Goal: Information Seeking & Learning: Learn about a topic

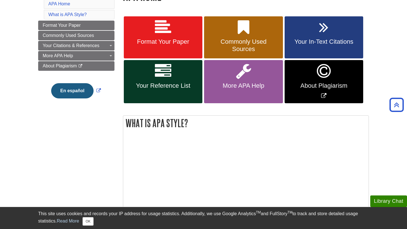
scroll to position [43, 0]
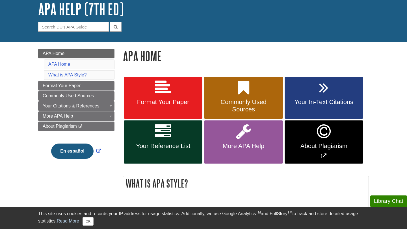
scroll to position [35, 0]
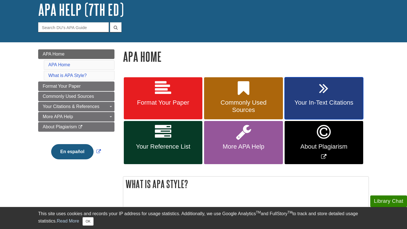
click at [314, 99] on link "Your In-Text Citations" at bounding box center [324, 98] width 79 height 42
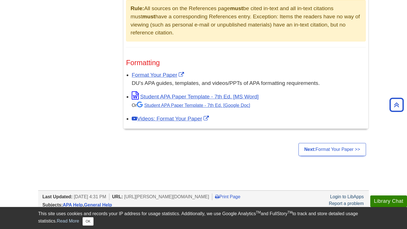
scroll to position [428, 0]
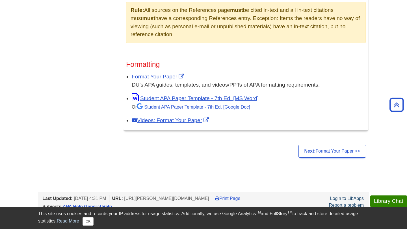
click at [173, 86] on div "DU's APA guides, templates, and videos/PPTs of APA formatting requirements." at bounding box center [249, 85] width 234 height 8
click at [168, 76] on link "Format Your Paper" at bounding box center [159, 77] width 54 height 6
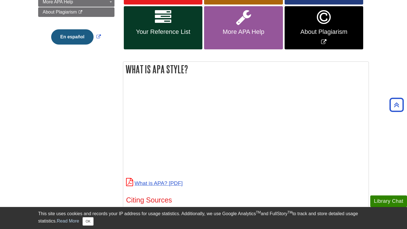
scroll to position [148, 0]
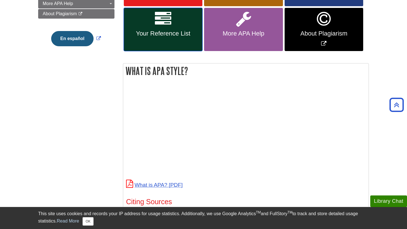
click at [148, 34] on span "Your Reference List" at bounding box center [163, 33] width 70 height 7
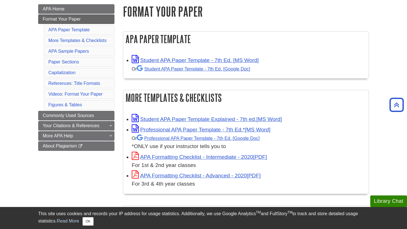
scroll to position [82, 0]
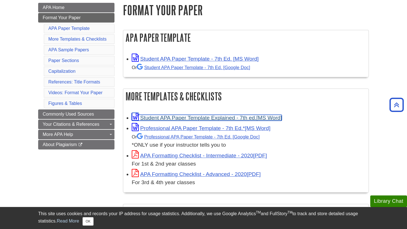
click at [186, 116] on link "Student APA Paper Template Explained - 7th ed." at bounding box center [207, 118] width 150 height 6
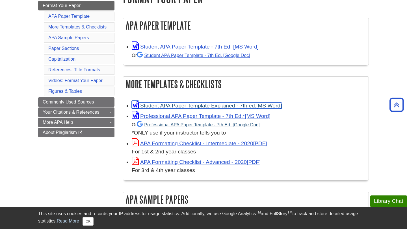
scroll to position [92, 0]
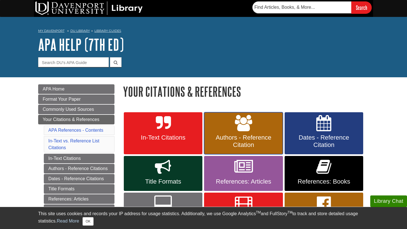
click at [242, 140] on span "Authors - Reference Citation" at bounding box center [243, 141] width 70 height 15
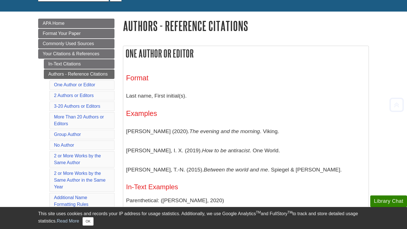
scroll to position [67, 0]
